Goal: Entertainment & Leisure: Consume media (video, audio)

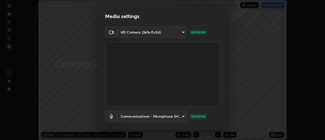
scroll to position [27, 0]
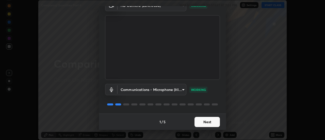
click at [211, 119] on button "Next" at bounding box center [206, 122] width 25 height 10
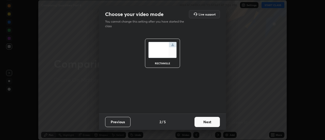
click at [211, 121] on button "Next" at bounding box center [206, 122] width 25 height 10
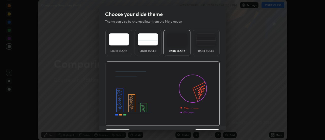
scroll to position [12, 0]
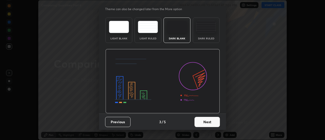
click at [208, 121] on button "Next" at bounding box center [206, 122] width 25 height 10
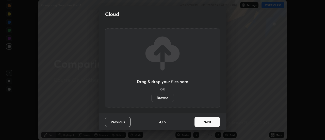
scroll to position [0, 0]
click at [207, 122] on button "Next" at bounding box center [206, 122] width 25 height 10
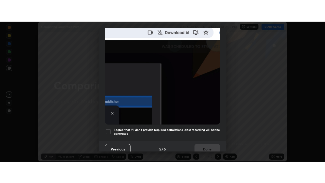
scroll to position [130, 0]
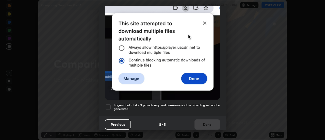
click at [107, 105] on div at bounding box center [108, 107] width 6 height 6
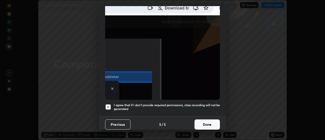
click at [206, 119] on button "Done" at bounding box center [206, 124] width 25 height 10
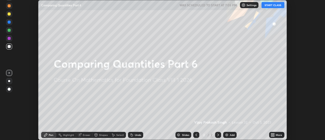
click at [273, 133] on icon at bounding box center [273, 133] width 1 height 1
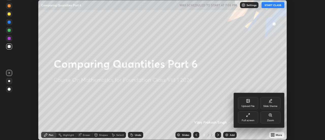
click at [248, 114] on icon at bounding box center [248, 115] width 4 height 4
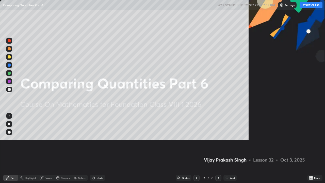
scroll to position [183, 325]
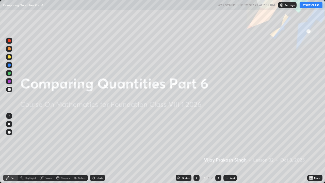
click at [227, 139] on img at bounding box center [227, 177] width 4 height 4
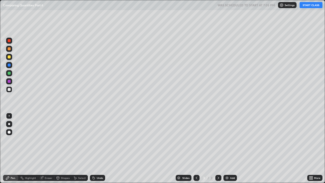
click at [313, 6] on button "START CLASS" at bounding box center [310, 5] width 23 height 6
click at [226, 139] on img at bounding box center [227, 177] width 4 height 4
click at [196, 139] on div at bounding box center [196, 177] width 6 height 6
click at [218, 139] on icon at bounding box center [218, 177] width 4 height 4
click at [226, 139] on img at bounding box center [227, 177] width 4 height 4
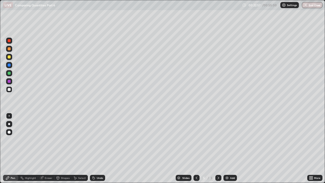
click at [225, 139] on img at bounding box center [227, 177] width 4 height 4
click at [226, 139] on img at bounding box center [227, 177] width 4 height 4
click at [196, 139] on icon at bounding box center [196, 177] width 4 height 4
click at [49, 139] on div "Eraser" at bounding box center [49, 177] width 8 height 3
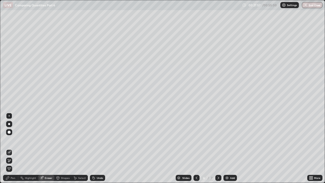
click at [12, 139] on div "Pen" at bounding box center [13, 177] width 5 height 3
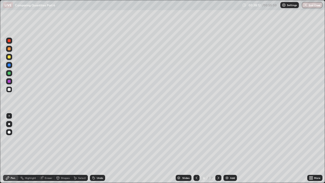
click at [220, 139] on div at bounding box center [218, 177] width 6 height 6
click at [225, 139] on img at bounding box center [227, 177] width 4 height 4
click at [50, 139] on div "Eraser" at bounding box center [49, 177] width 8 height 3
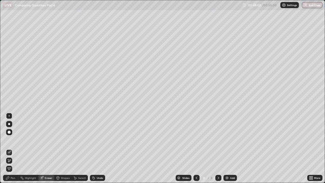
click at [15, 139] on div "Pen" at bounding box center [10, 177] width 15 height 6
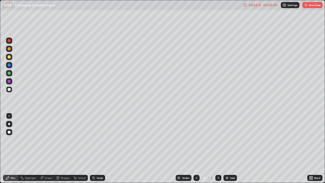
click at [305, 5] on img "button" at bounding box center [305, 5] width 4 height 4
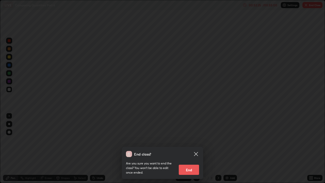
click at [186, 139] on button "End" at bounding box center [188, 169] width 20 height 10
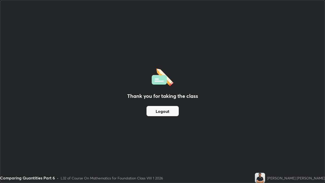
click at [164, 108] on button "Logout" at bounding box center [162, 111] width 32 height 10
